Goal: Task Accomplishment & Management: Manage account settings

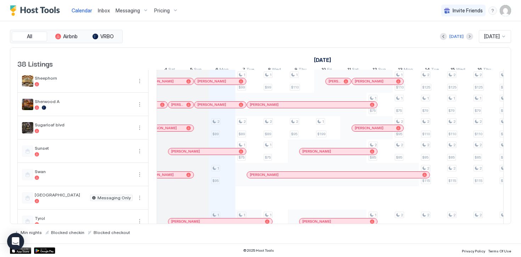
scroll to position [747, 0]
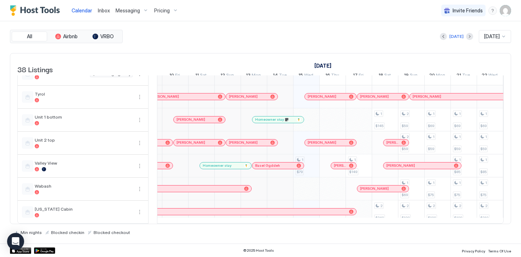
click at [180, 122] on div "[PERSON_NAME]" at bounding box center [199, 120] width 51 height 6
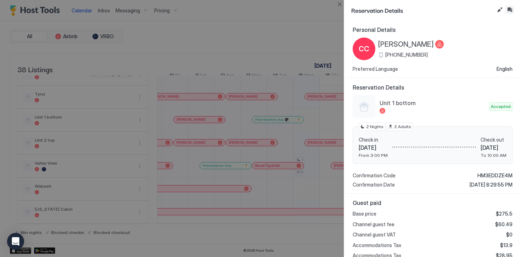
click at [511, 11] on button "Inbox" at bounding box center [509, 10] width 9 height 9
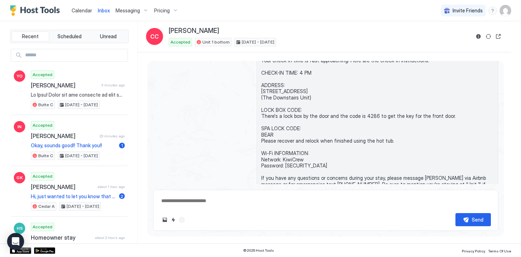
click at [331, 131] on span "Hi [PERSON_NAME], Your check-in time is fast approaching! Here are the check-in…" at bounding box center [377, 125] width 232 height 161
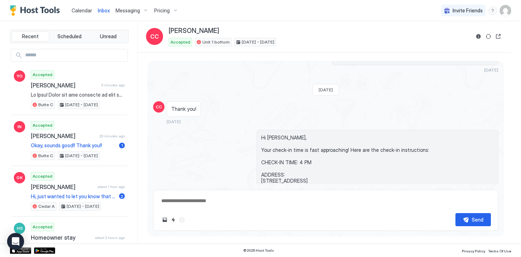
drag, startPoint x: 400, startPoint y: 169, endPoint x: 259, endPoint y: 138, distance: 144.5
click at [259, 138] on div "Hi [PERSON_NAME], Your check-in time is fast approaching! Here are the check-in…" at bounding box center [377, 215] width 242 height 170
copy span "Hi [PERSON_NAME], Your check-in time is fast approaching! Here are the check-in…"
click at [76, 13] on span "Calendar" at bounding box center [82, 10] width 21 height 6
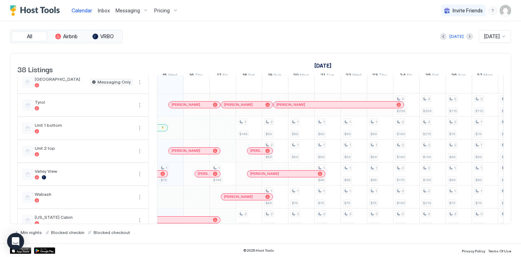
click at [174, 153] on span "[PERSON_NAME]" at bounding box center [185, 150] width 29 height 5
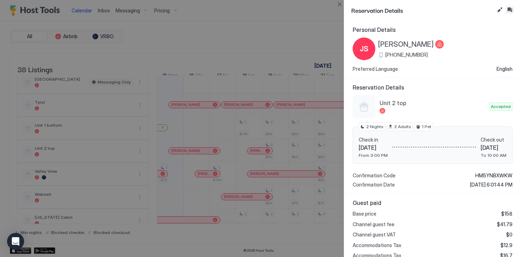
click at [509, 12] on button "Inbox" at bounding box center [509, 10] width 9 height 9
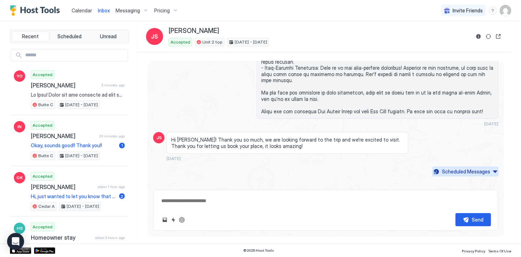
click at [458, 168] on div "Scheduled Messages" at bounding box center [466, 171] width 48 height 7
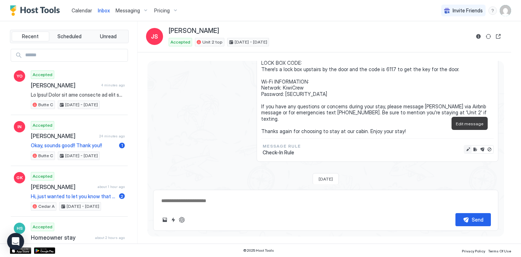
click at [469, 146] on button "Edit message" at bounding box center [467, 149] width 7 height 7
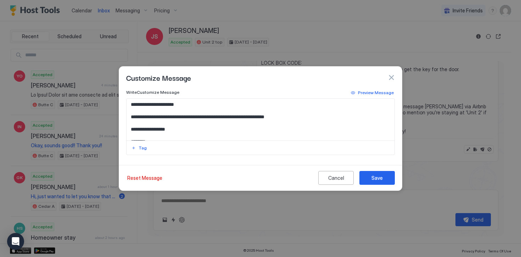
click at [391, 78] on button "button" at bounding box center [390, 77] width 7 height 7
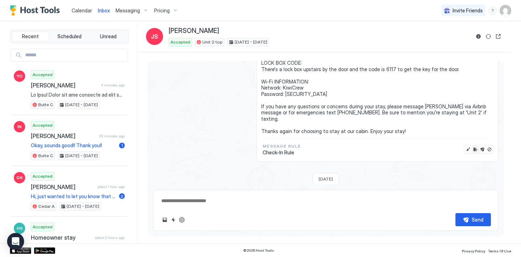
click at [475, 146] on button "Edit rule" at bounding box center [474, 149] width 7 height 7
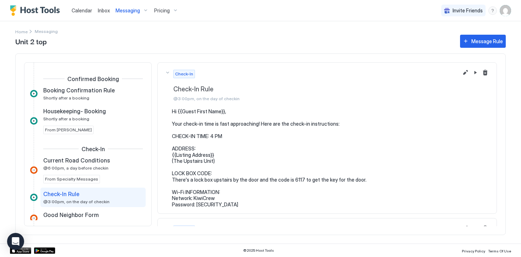
scroll to position [53, 0]
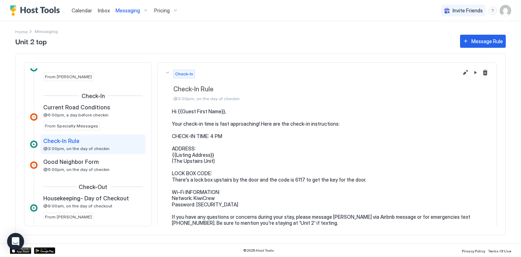
click at [80, 12] on span "Calendar" at bounding box center [82, 10] width 21 height 6
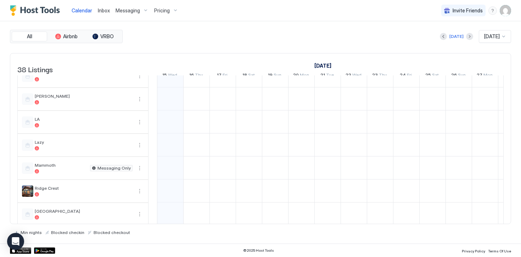
scroll to position [732, 0]
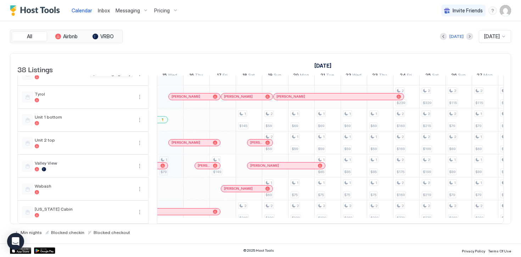
click at [175, 142] on span "[PERSON_NAME]" at bounding box center [185, 142] width 29 height 5
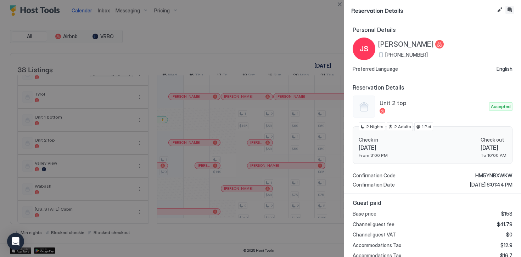
click at [509, 11] on button "Inbox" at bounding box center [509, 10] width 9 height 9
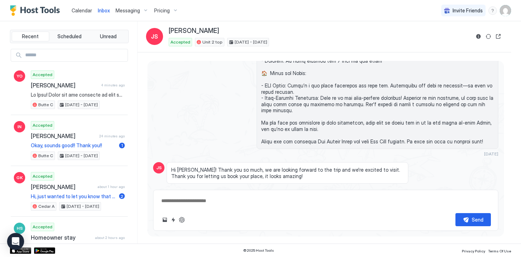
scroll to position [166, 0]
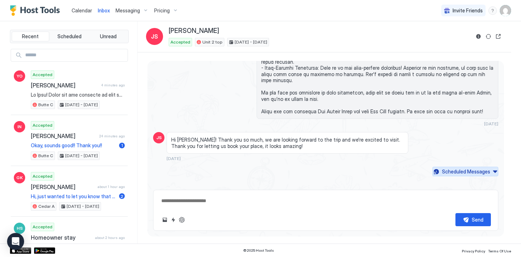
click at [461, 168] on div "Scheduled Messages" at bounding box center [466, 171] width 48 height 7
type textarea "*"
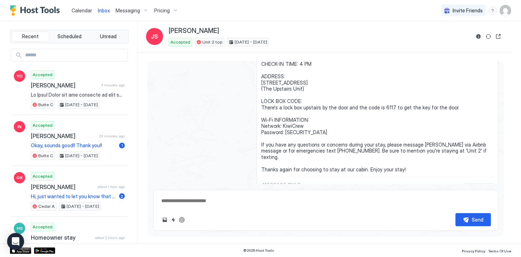
scroll to position [343, 0]
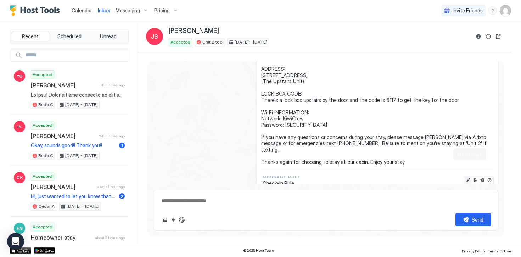
click at [467, 177] on button "Edit message" at bounding box center [467, 180] width 7 height 7
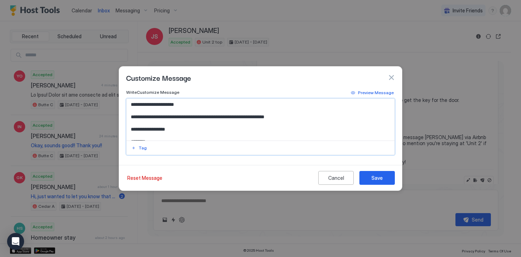
scroll to position [94, 0]
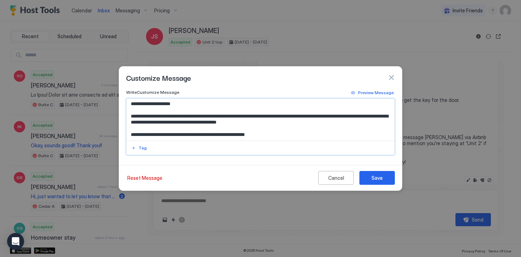
drag, startPoint x: 128, startPoint y: 106, endPoint x: 204, endPoint y: 154, distance: 90.1
click at [204, 154] on div "**********" at bounding box center [260, 126] width 268 height 57
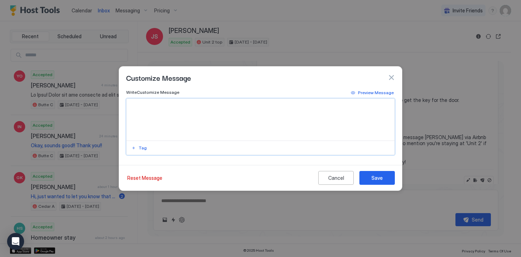
scroll to position [0, 0]
paste textarea "**********"
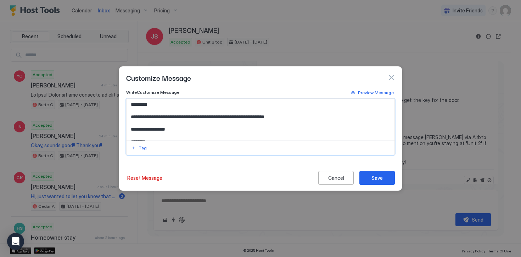
click at [142, 105] on textarea "**********" at bounding box center [260, 120] width 268 height 42
type textarea "**********"
click at [204, 130] on textarea "**********" at bounding box center [260, 120] width 268 height 42
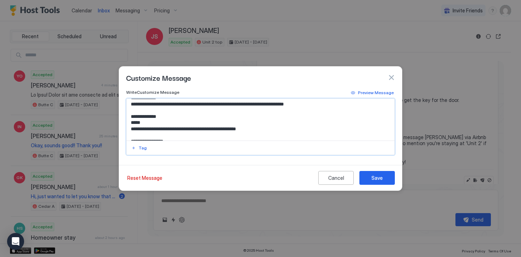
scroll to position [70, 0]
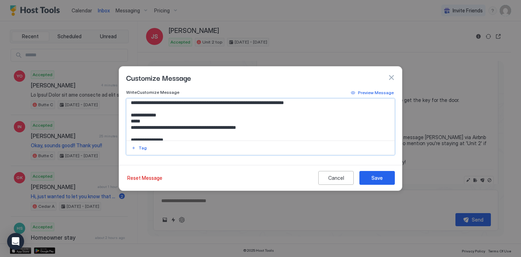
type textarea "*"
drag, startPoint x: 259, startPoint y: 130, endPoint x: 128, endPoint y: 116, distance: 132.1
click at [128, 116] on textarea "**********" at bounding box center [260, 120] width 268 height 42
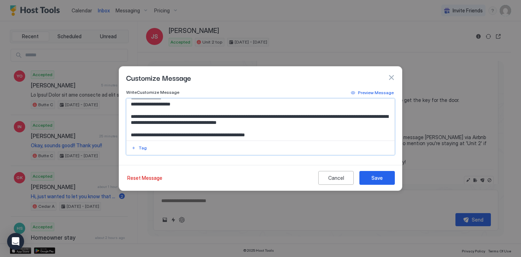
scroll to position [94, 0]
type textarea "**********"
click at [383, 175] on button "Save" at bounding box center [376, 178] width 35 height 14
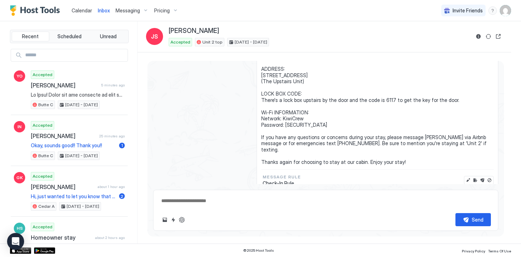
type textarea "*"
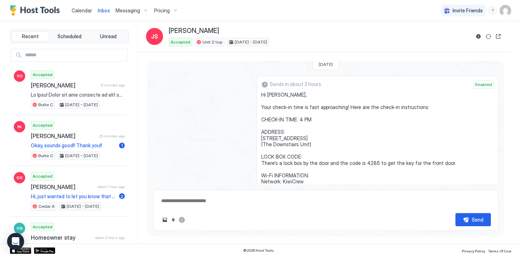
scroll to position [278, 0]
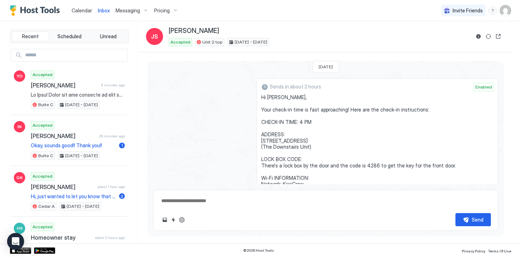
click at [46, 9] on img "Host Tools Logo" at bounding box center [36, 10] width 53 height 11
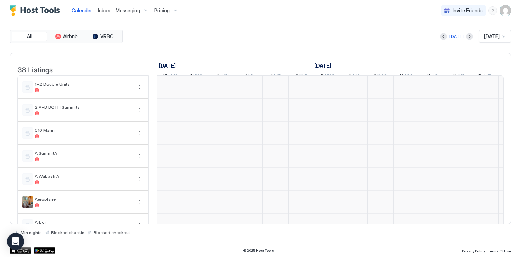
scroll to position [0, 393]
